Goal: Information Seeking & Learning: Learn about a topic

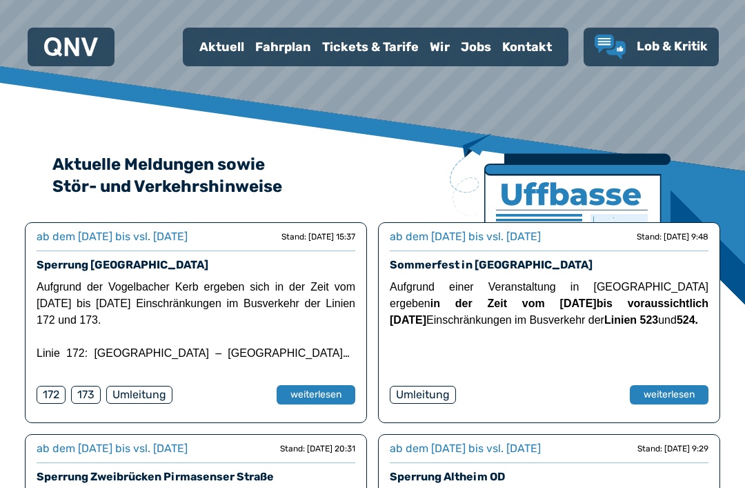
scroll to position [217, 0]
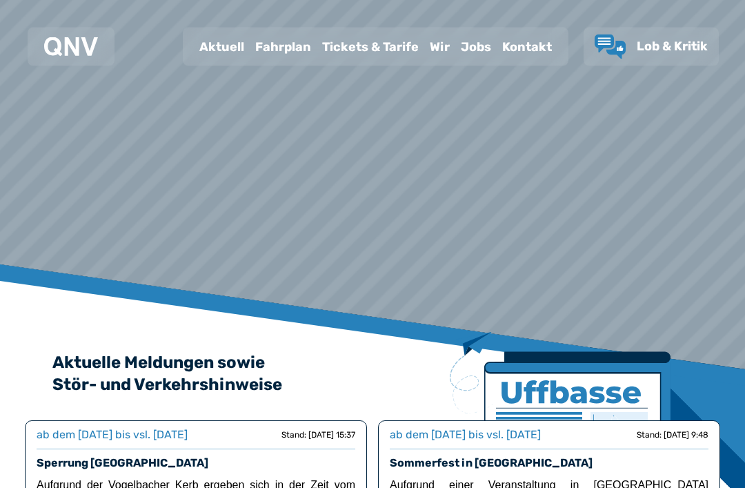
scroll to position [0, 0]
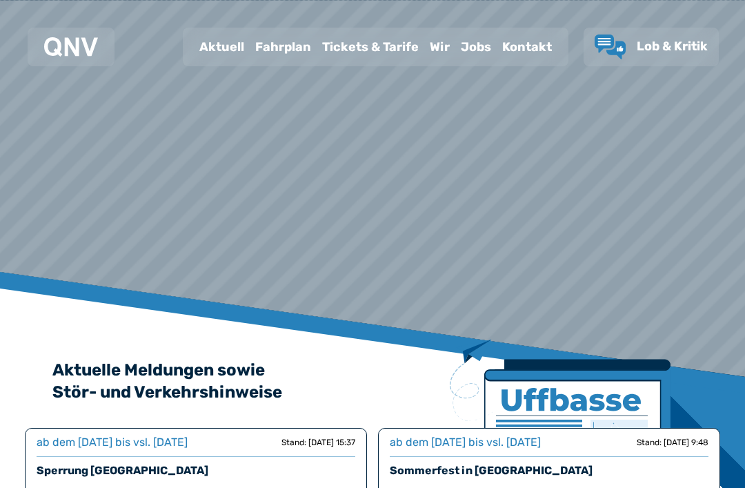
click at [240, 50] on div "Aktuell" at bounding box center [222, 47] width 56 height 36
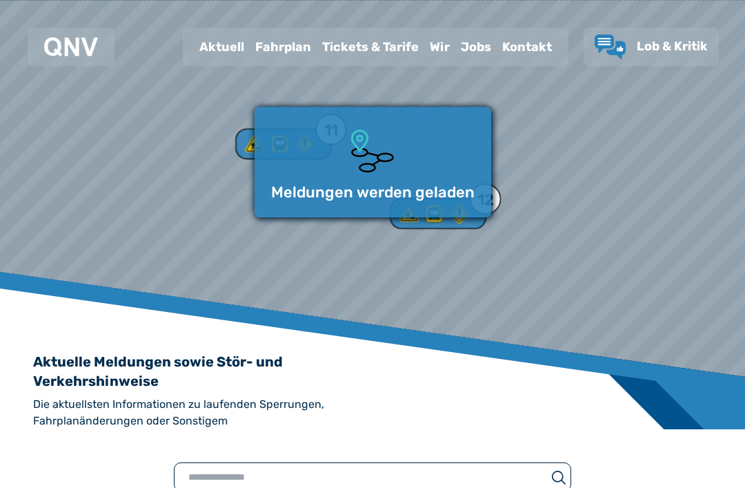
click at [302, 58] on div "Fahrplan" at bounding box center [283, 47] width 67 height 36
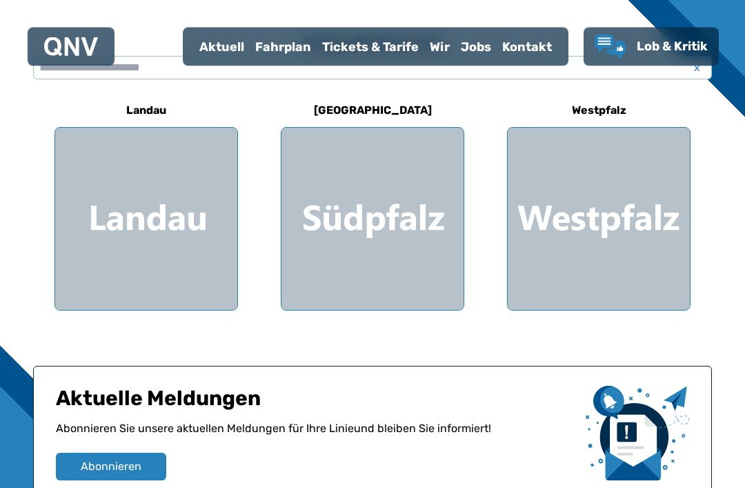
scroll to position [393, 0]
click at [406, 248] on div at bounding box center [373, 219] width 182 height 182
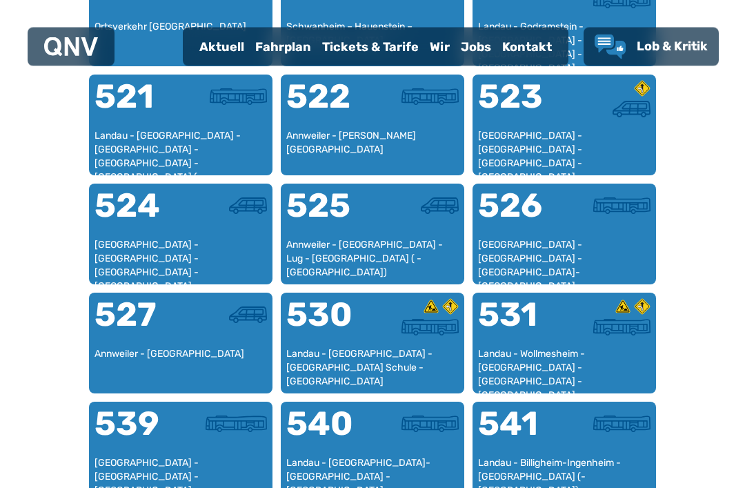
scroll to position [980, 0]
click at [419, 253] on div "Annweiler - [GEOGRAPHIC_DATA] - Lug - [GEOGRAPHIC_DATA] ( - [GEOGRAPHIC_DATA])" at bounding box center [372, 258] width 172 height 41
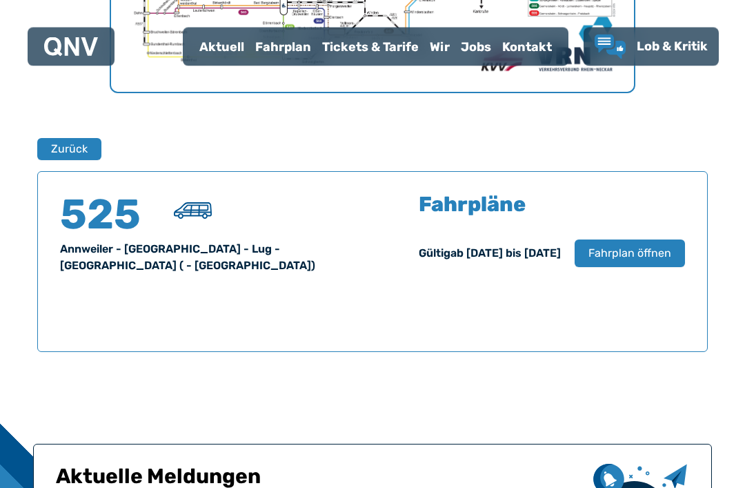
click at [644, 259] on span "Fahrplan öffnen" at bounding box center [630, 254] width 83 height 17
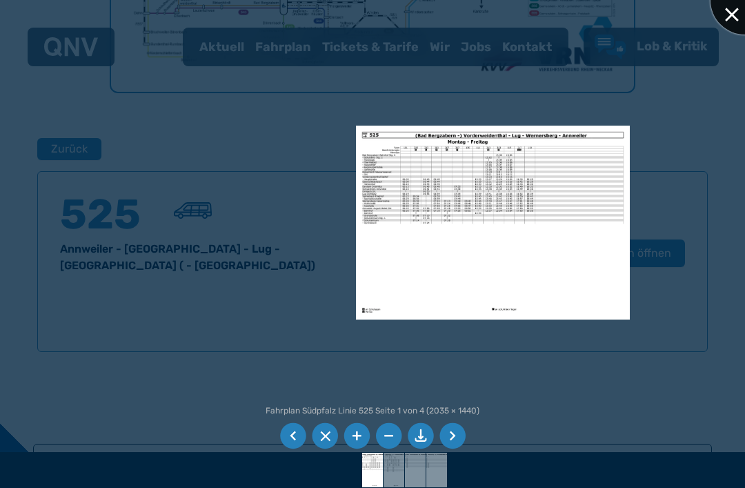
click at [734, 26] on div at bounding box center [745, 0] width 69 height 69
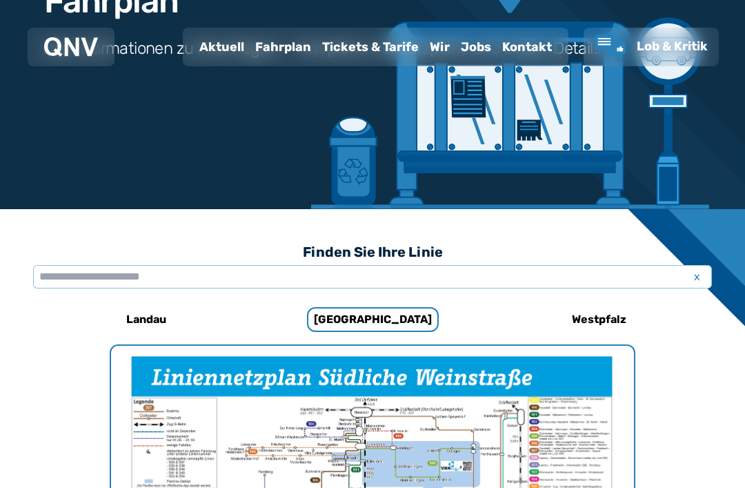
scroll to position [0, 0]
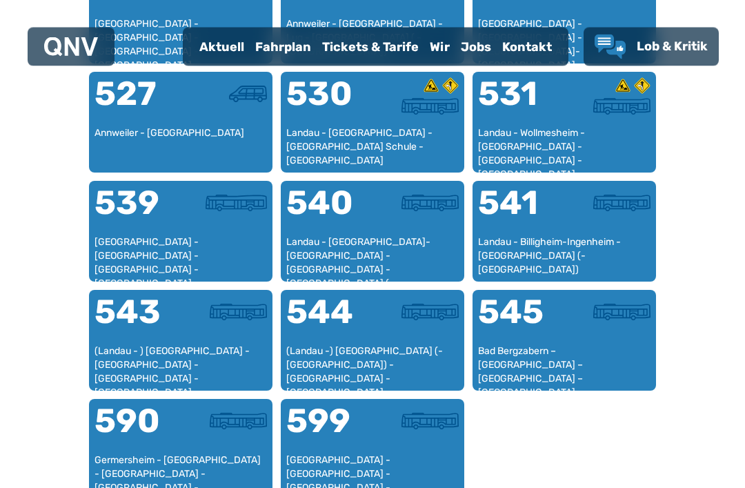
scroll to position [1202, 0]
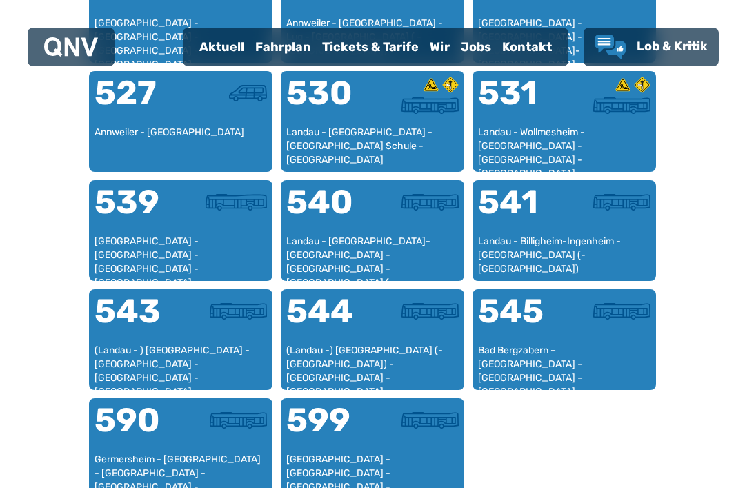
click at [595, 334] on div at bounding box center [607, 320] width 86 height 50
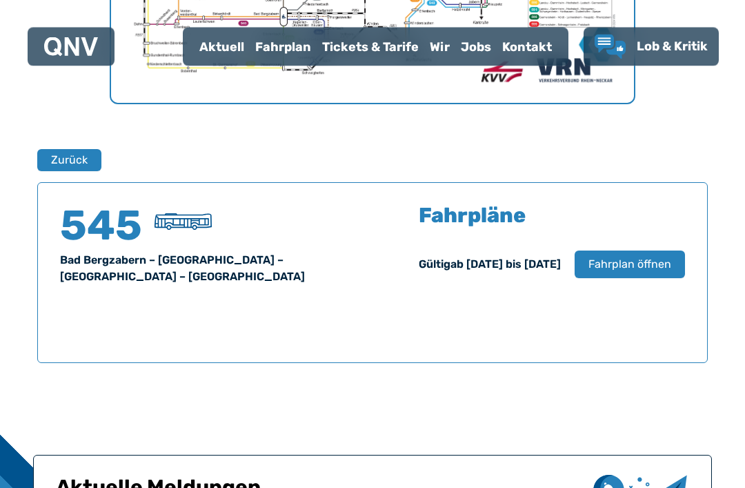
scroll to position [795, 0]
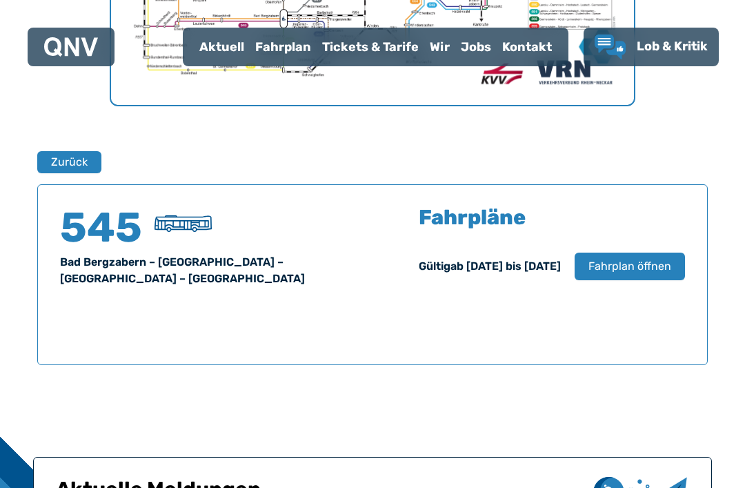
click at [666, 264] on span "Fahrplan öffnen" at bounding box center [630, 266] width 83 height 17
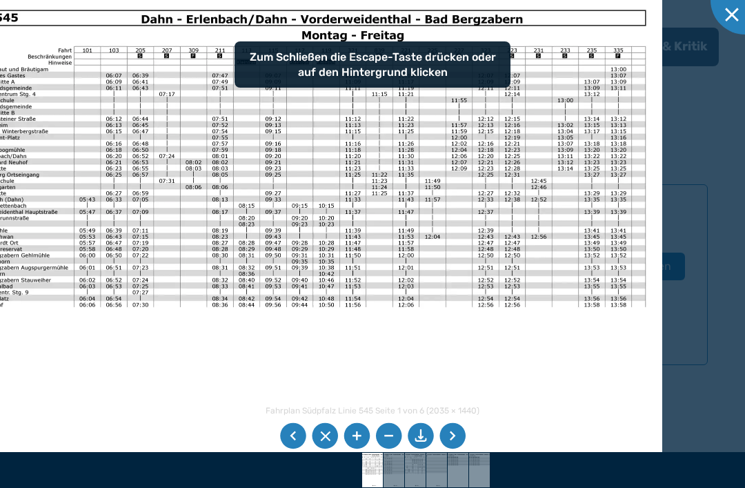
click at [390, 482] on img at bounding box center [394, 470] width 49 height 34
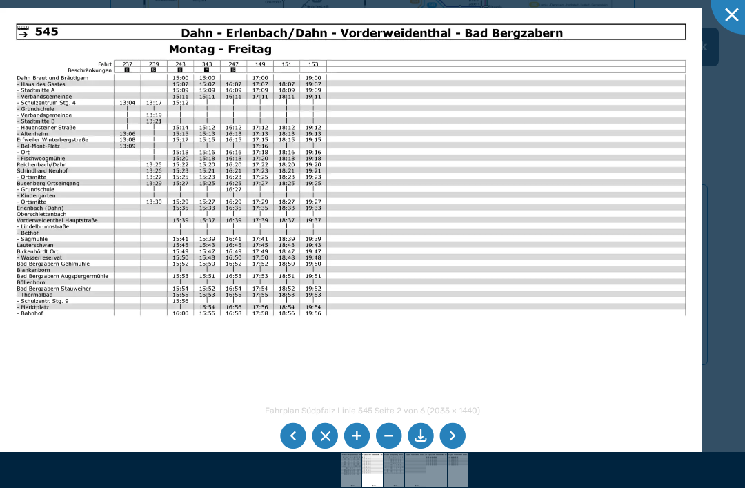
click at [408, 475] on img at bounding box center [415, 470] width 49 height 34
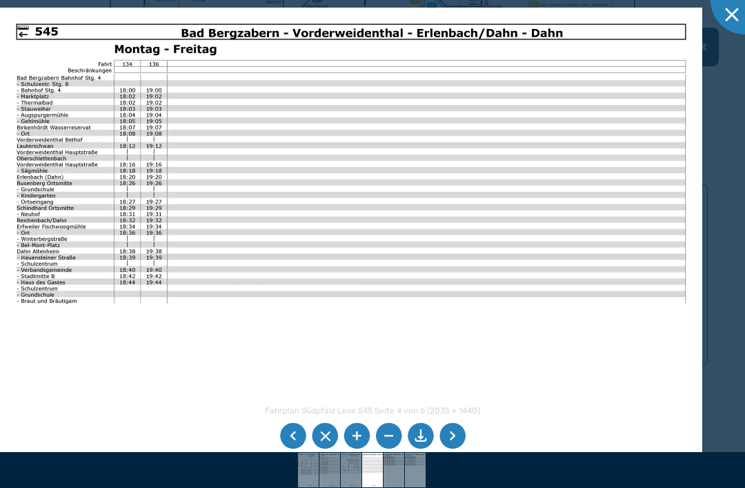
click at [405, 484] on img at bounding box center [415, 470] width 49 height 34
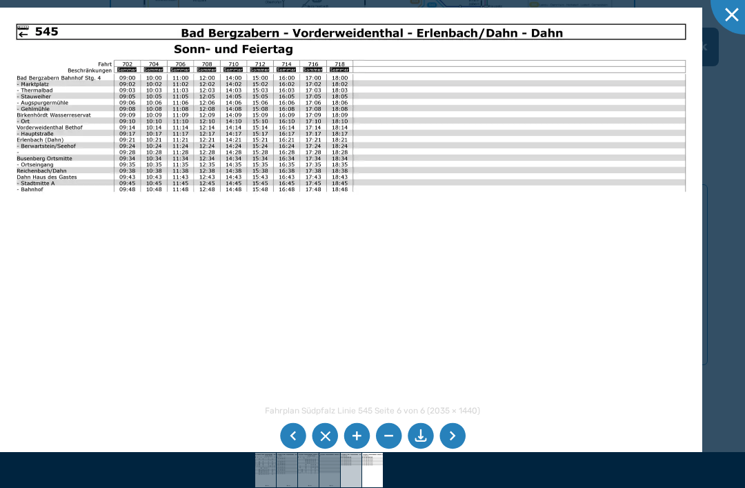
click at [348, 480] on img at bounding box center [351, 470] width 49 height 34
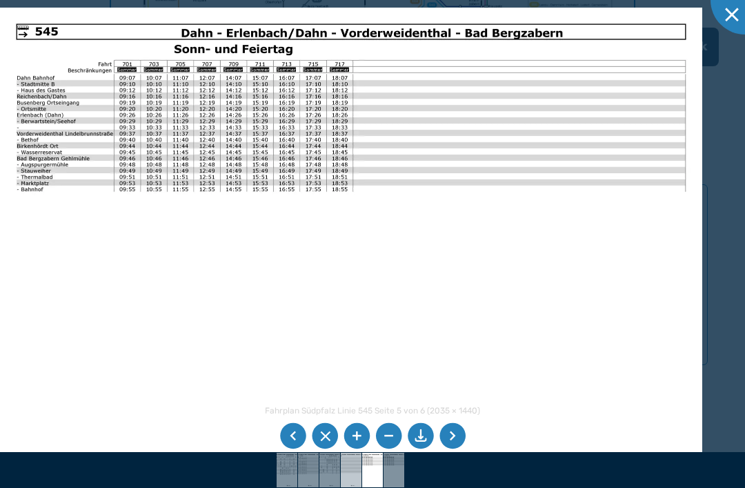
click at [343, 481] on img at bounding box center [351, 470] width 49 height 34
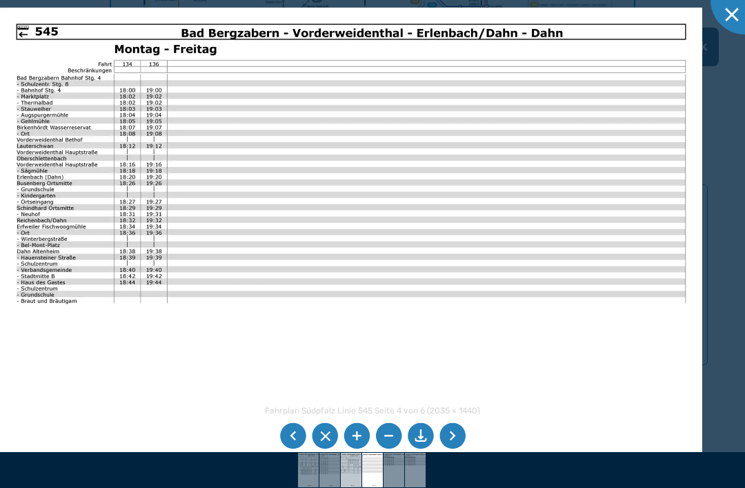
click at [345, 475] on img at bounding box center [351, 470] width 49 height 34
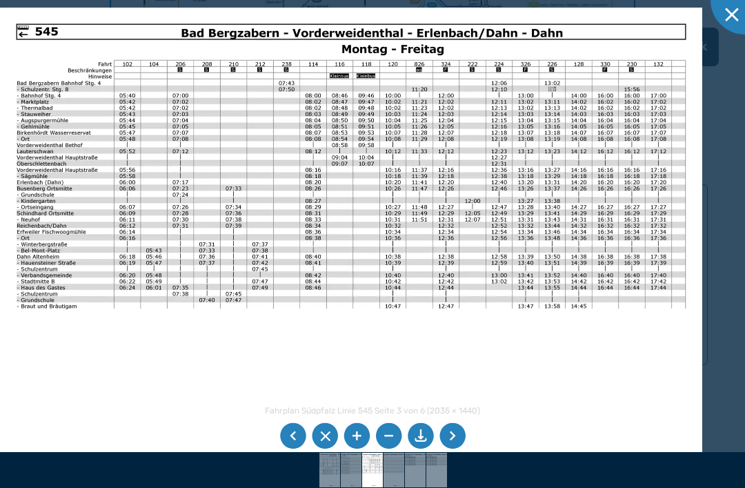
click at [328, 477] on img at bounding box center [330, 470] width 49 height 34
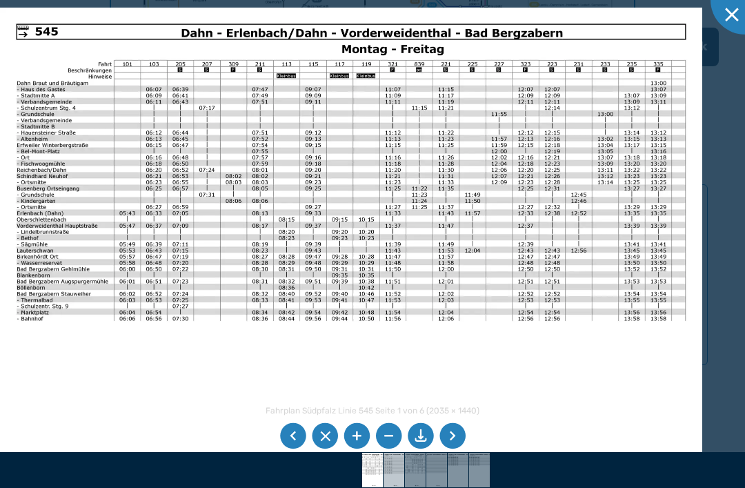
click at [387, 473] on img at bounding box center [394, 470] width 49 height 34
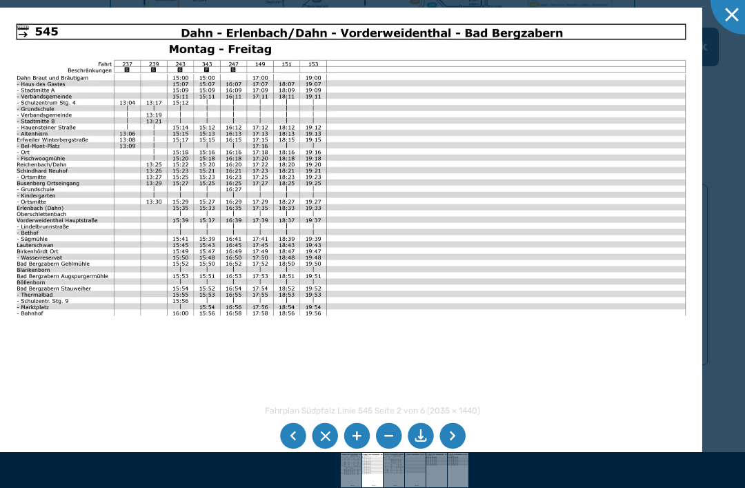
click at [622, 223] on img at bounding box center [351, 256] width 702 height 497
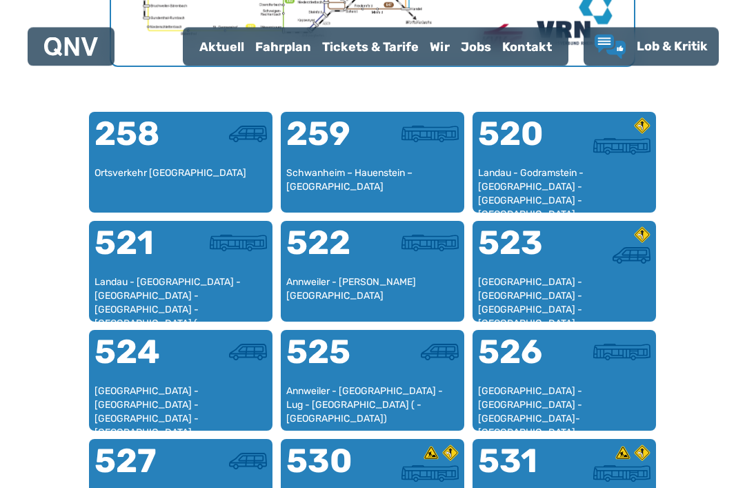
scroll to position [834, 0]
click at [408, 402] on div "Annweiler - [GEOGRAPHIC_DATA] - Lug - [GEOGRAPHIC_DATA] ( - [GEOGRAPHIC_DATA])" at bounding box center [372, 404] width 172 height 41
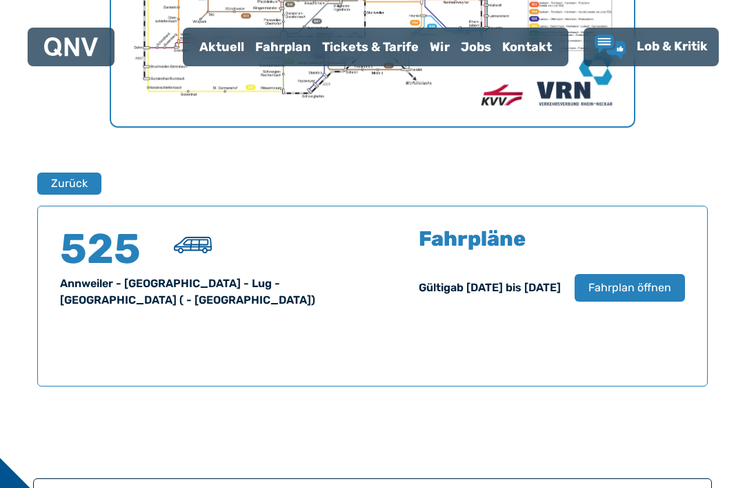
scroll to position [774, 0]
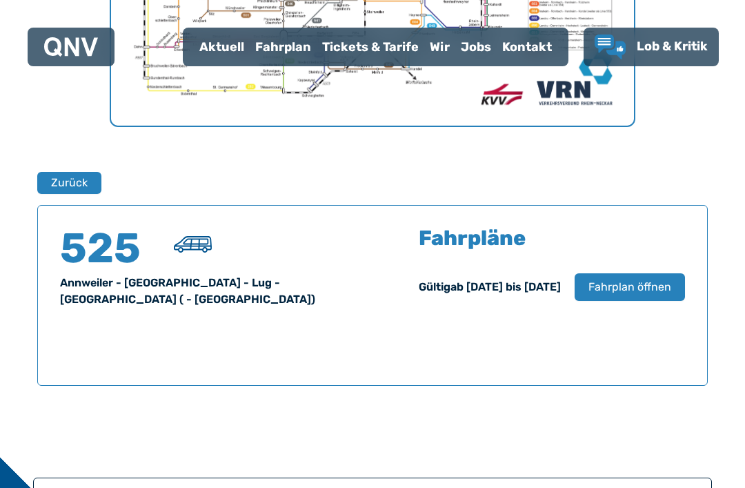
click at [635, 288] on span "Fahrplan öffnen" at bounding box center [630, 287] width 83 height 17
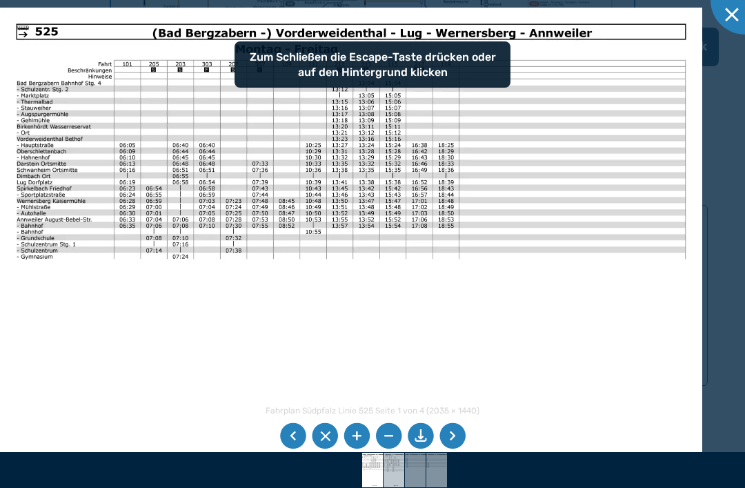
click at [402, 483] on img at bounding box center [394, 470] width 49 height 34
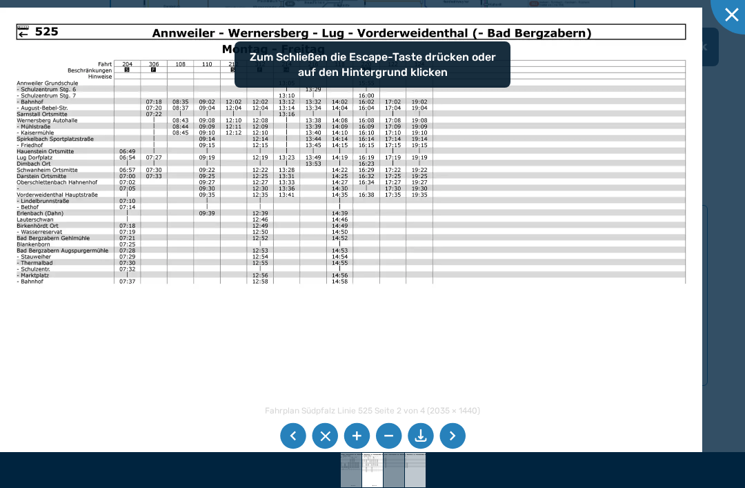
click at [405, 475] on img at bounding box center [415, 470] width 49 height 34
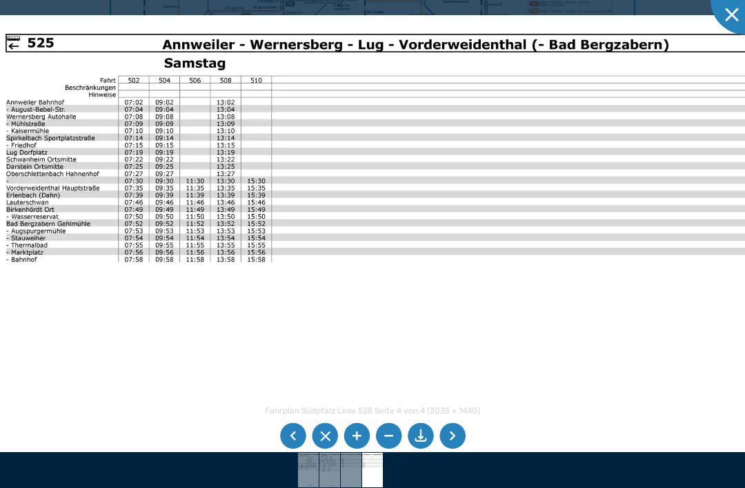
click at [71, 287] on img at bounding box center [391, 301] width 809 height 573
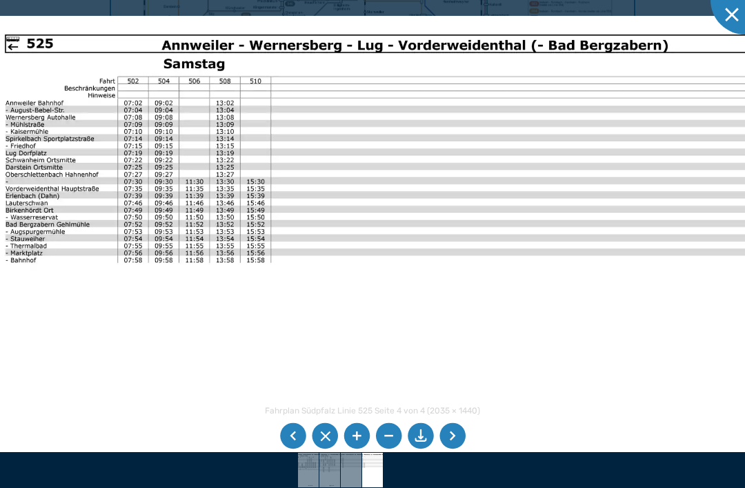
click at [62, 311] on img at bounding box center [390, 302] width 809 height 573
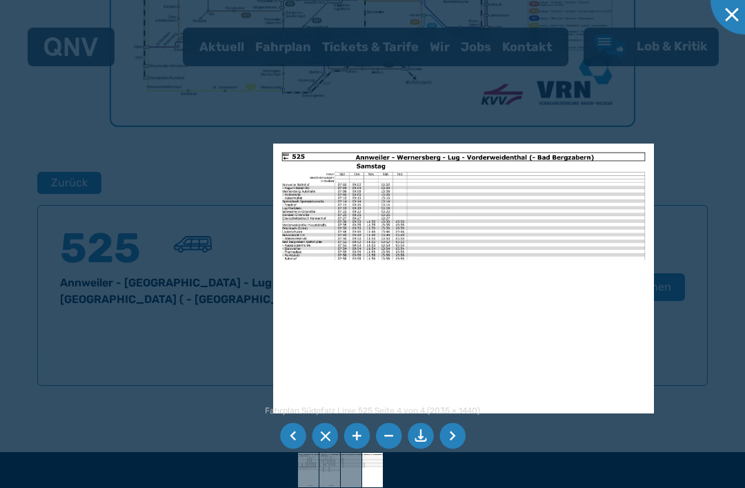
click at [339, 473] on img at bounding box center [330, 470] width 49 height 34
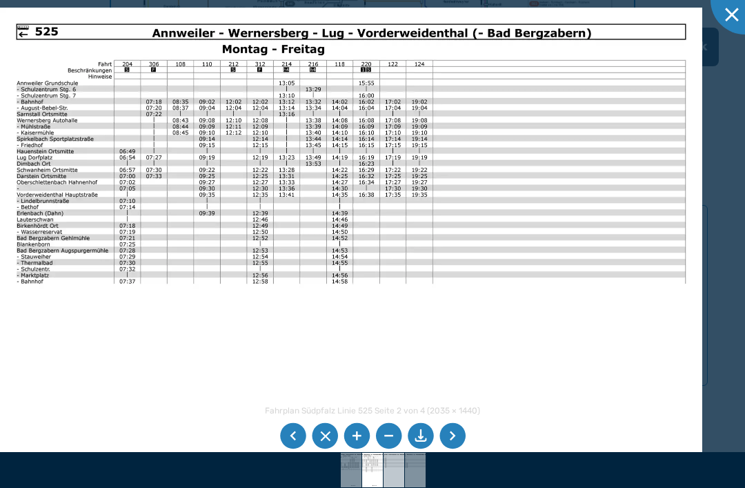
click at [392, 457] on img at bounding box center [394, 470] width 49 height 34
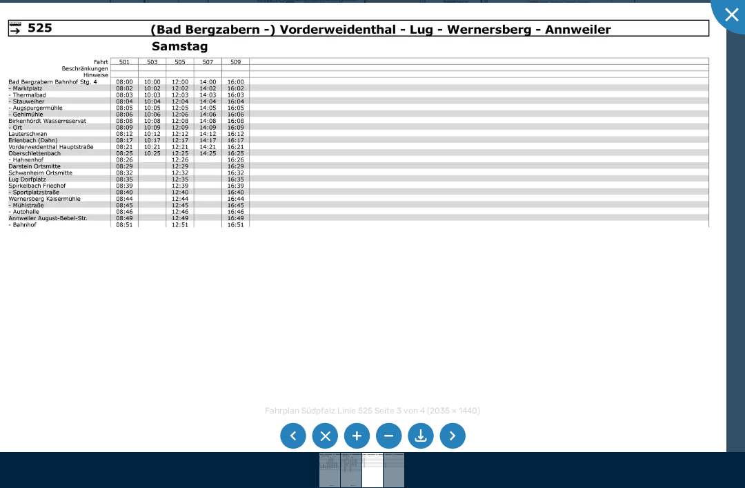
click at [198, 139] on img at bounding box center [359, 263] width 736 height 521
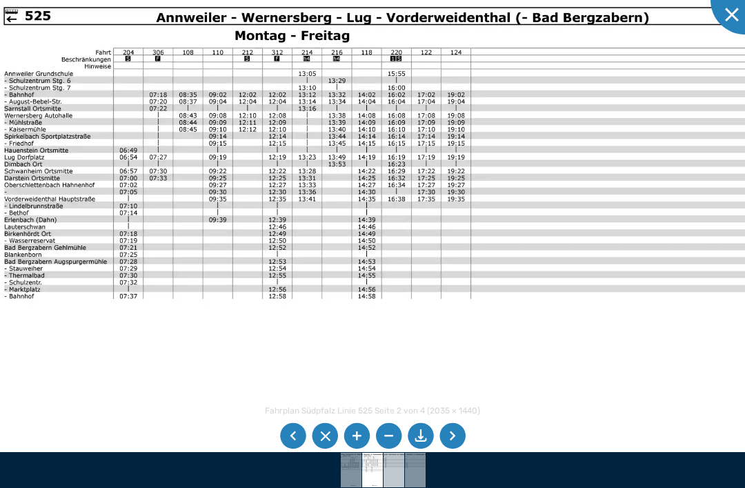
click at [391, 478] on img at bounding box center [394, 470] width 49 height 34
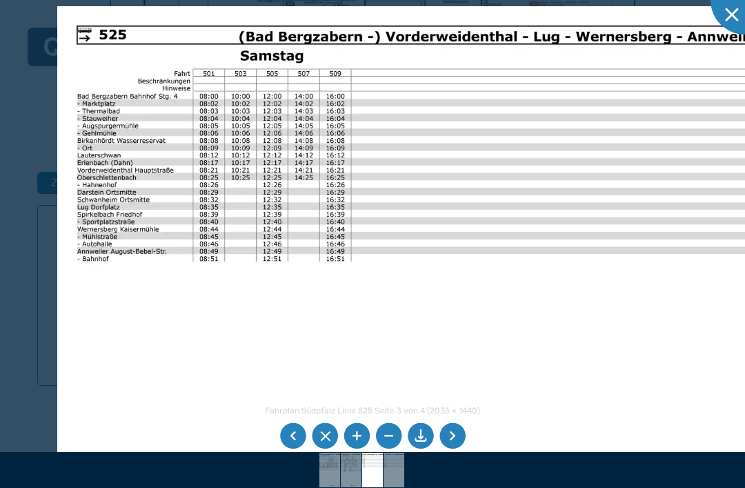
click at [128, 227] on img at bounding box center [475, 302] width 837 height 592
click at [132, 246] on img at bounding box center [475, 302] width 837 height 592
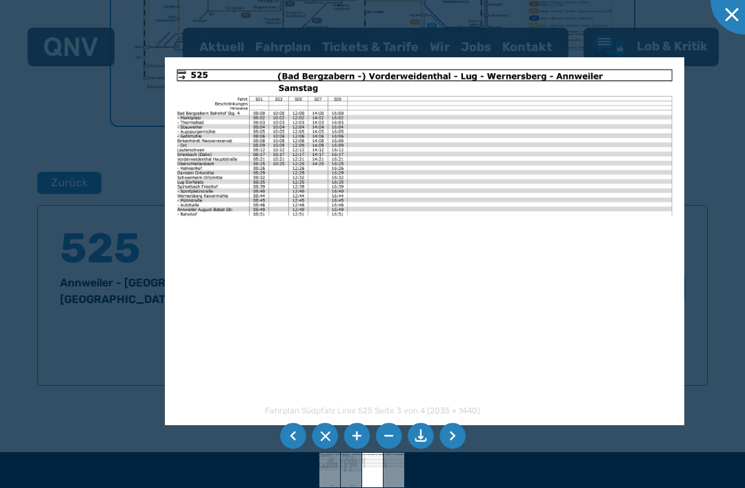
click at [376, 461] on img at bounding box center [372, 470] width 49 height 34
click at [388, 457] on img at bounding box center [394, 470] width 49 height 34
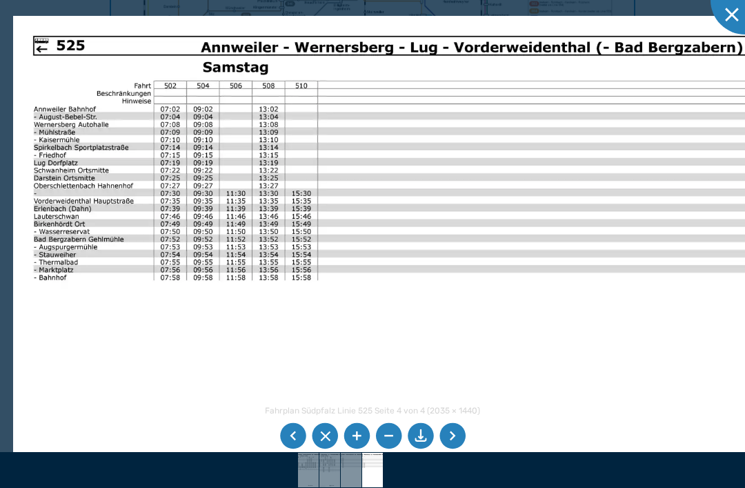
click at [212, 229] on img at bounding box center [446, 322] width 867 height 613
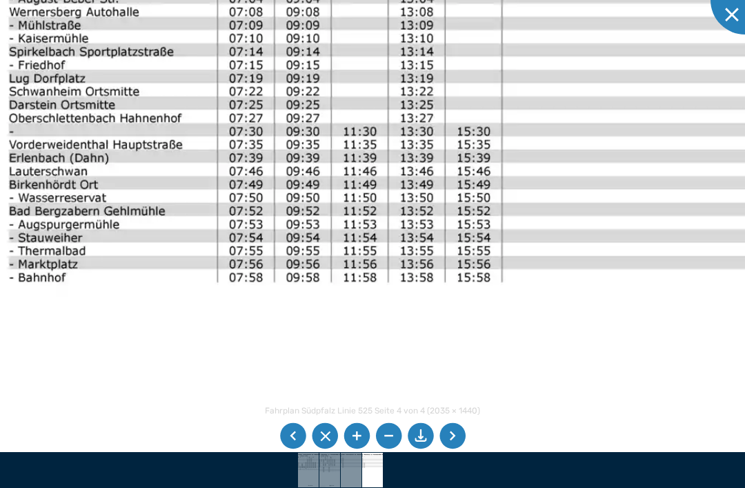
click at [151, 235] on img at bounding box center [725, 355] width 1504 height 1065
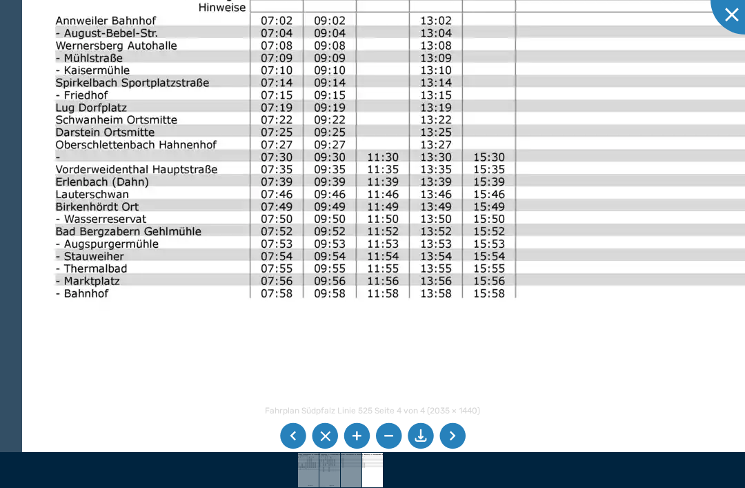
click at [339, 482] on img at bounding box center [330, 470] width 49 height 34
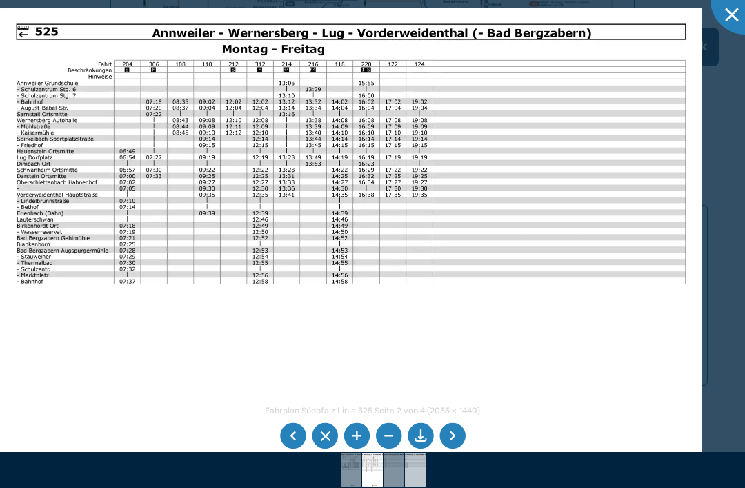
click at [405, 482] on img at bounding box center [415, 470] width 49 height 34
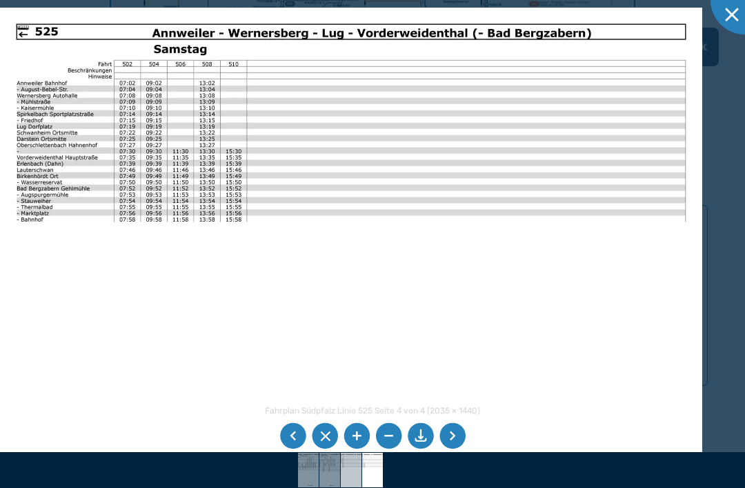
click at [348, 483] on img at bounding box center [351, 470] width 49 height 34
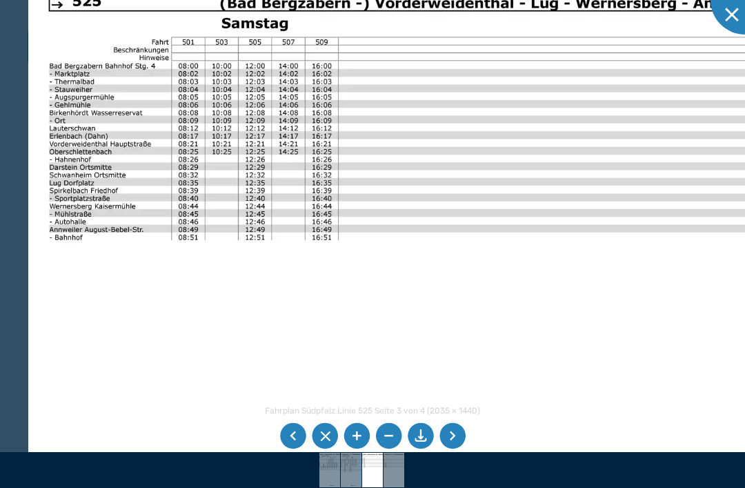
click at [392, 142] on img at bounding box center [469, 283] width 882 height 624
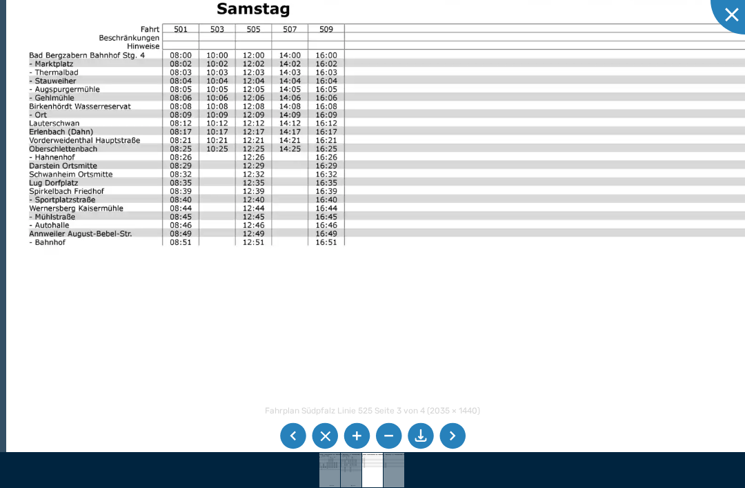
click at [256, 152] on img at bounding box center [487, 292] width 962 height 681
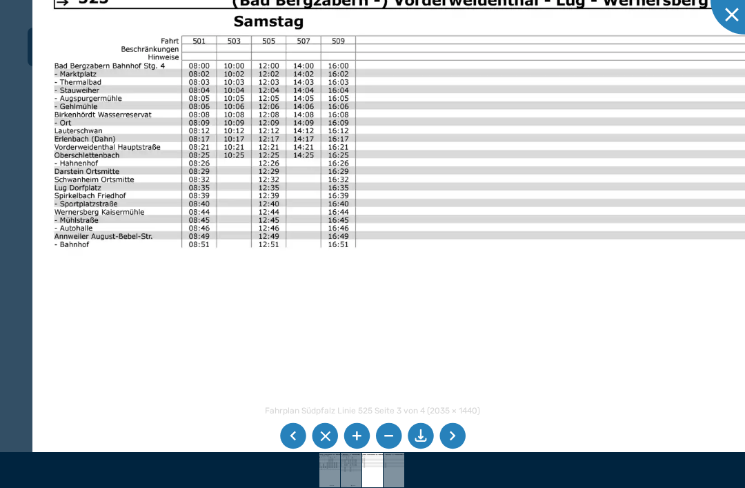
click at [237, 191] on img at bounding box center [492, 292] width 920 height 651
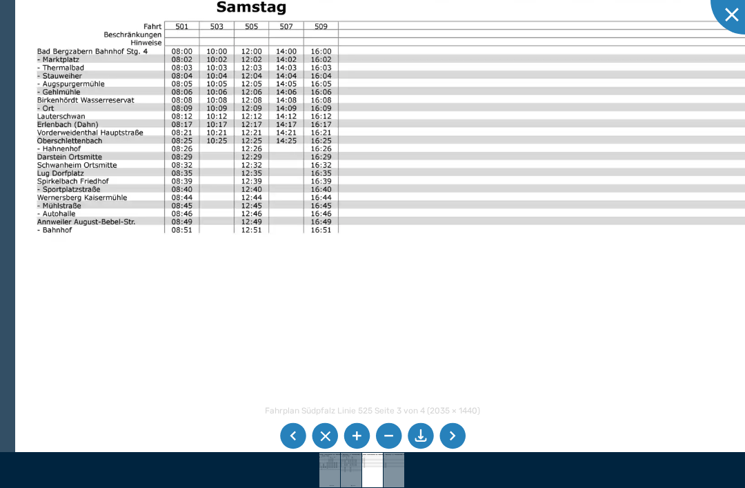
click at [379, 483] on img at bounding box center [372, 470] width 49 height 34
click at [402, 471] on img at bounding box center [394, 470] width 49 height 34
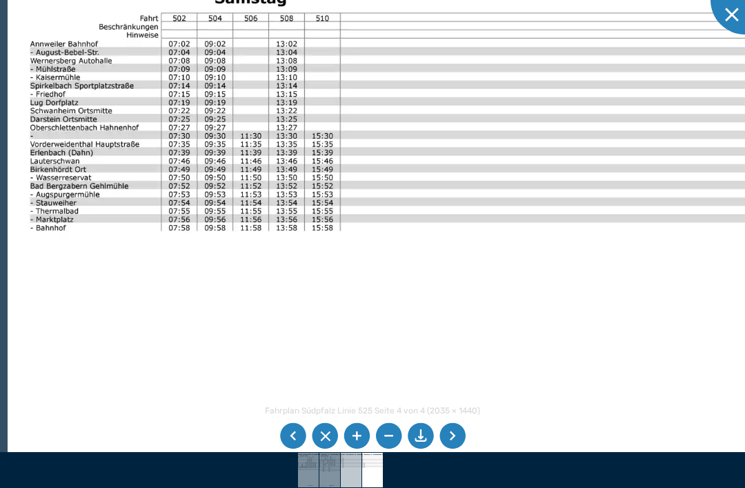
click at [344, 483] on img at bounding box center [351, 470] width 49 height 34
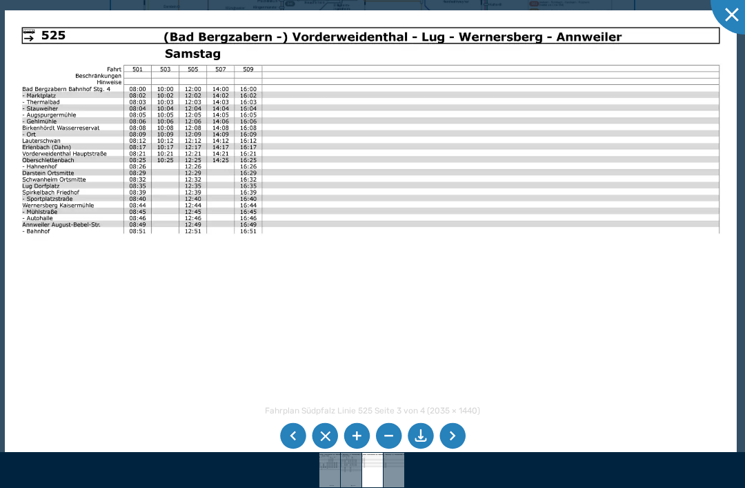
click at [738, 175] on div at bounding box center [372, 244] width 745 height 488
